Goal: Information Seeking & Learning: Learn about a topic

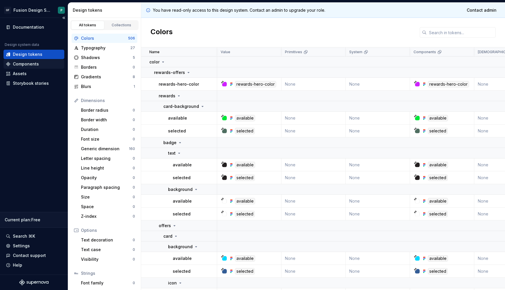
click at [43, 66] on div "Components" at bounding box center [34, 64] width 56 height 6
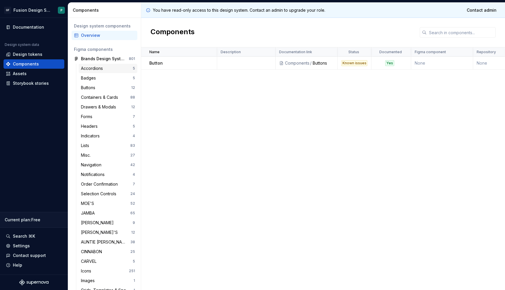
click at [111, 70] on div "Accordions" at bounding box center [107, 68] width 52 height 6
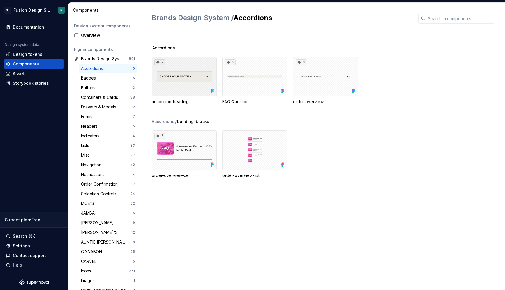
click at [201, 66] on div "2" at bounding box center [184, 77] width 65 height 40
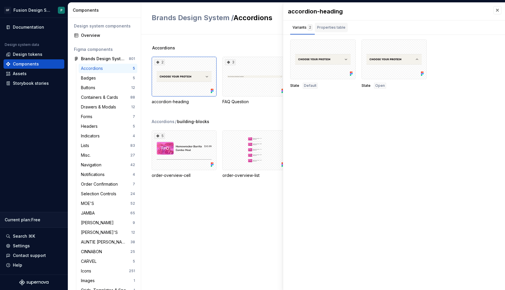
click at [332, 28] on div "Properties table" at bounding box center [331, 28] width 28 height 6
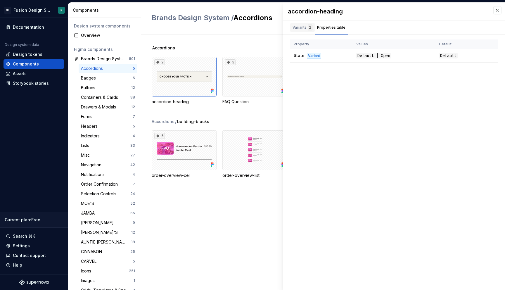
click at [302, 26] on div "Variants 2" at bounding box center [302, 28] width 20 height 6
